Goal: Register for event/course

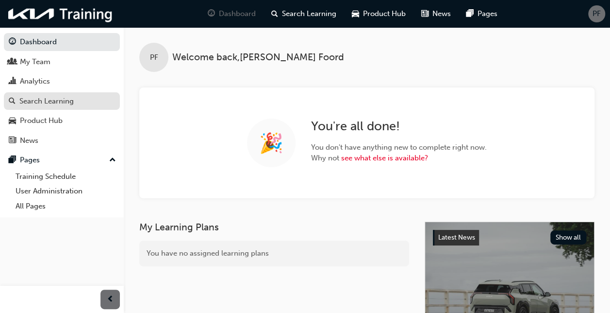
click at [55, 100] on div "Search Learning" at bounding box center [46, 101] width 54 height 11
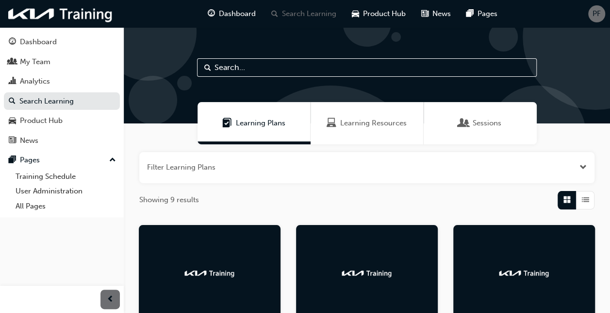
click at [491, 122] on span "Sessions" at bounding box center [487, 122] width 29 height 11
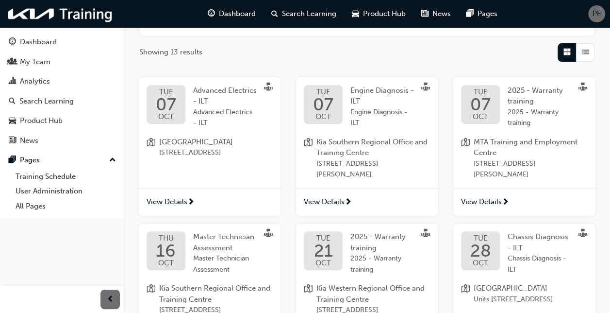
scroll to position [146, 0]
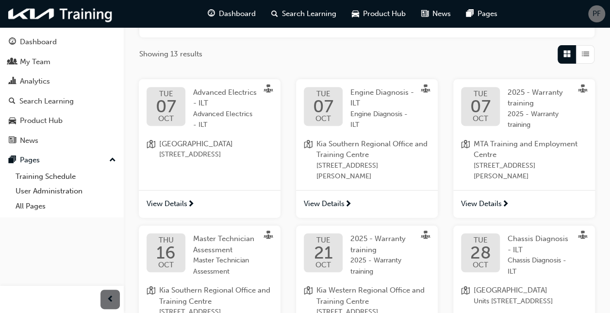
click at [503, 142] on span "MTA Training and Employment Centre" at bounding box center [531, 149] width 114 height 22
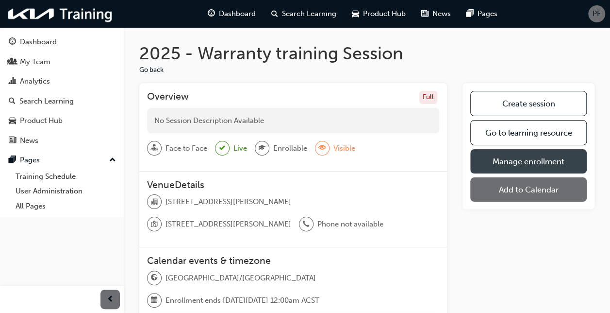
click at [529, 161] on link "Manage enrollment" at bounding box center [528, 161] width 116 height 24
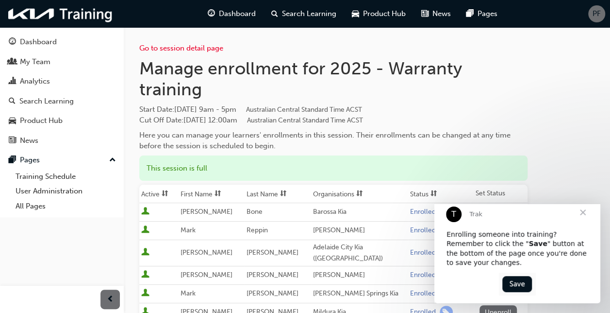
click at [578, 224] on span "Close" at bounding box center [582, 212] width 35 height 35
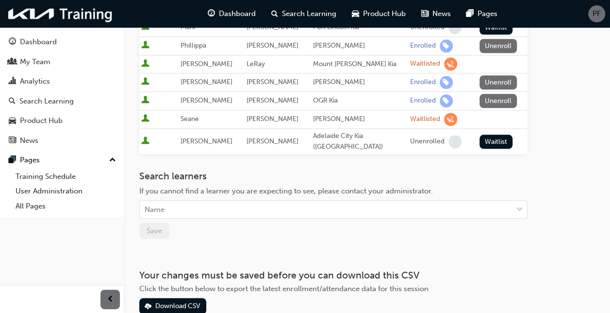
scroll to position [468, 0]
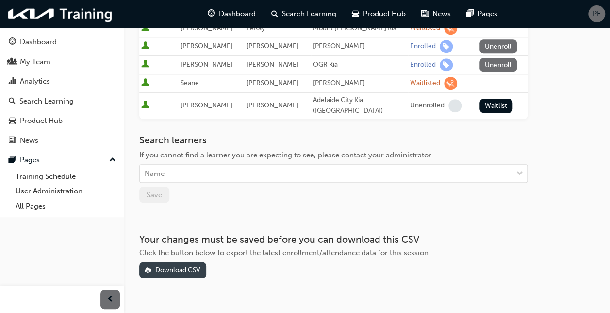
click at [193, 266] on div "Download CSV" at bounding box center [177, 270] width 45 height 8
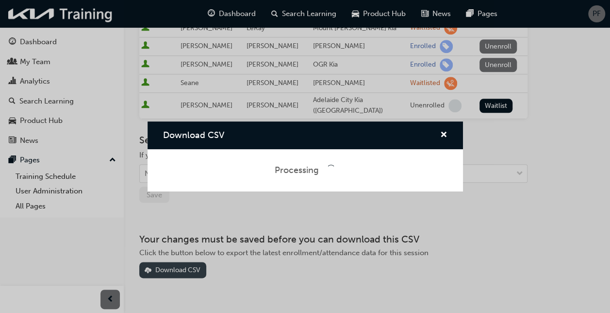
click at [193, 248] on div "Download CSV Processing" at bounding box center [305, 156] width 610 height 313
